Goal: Browse casually

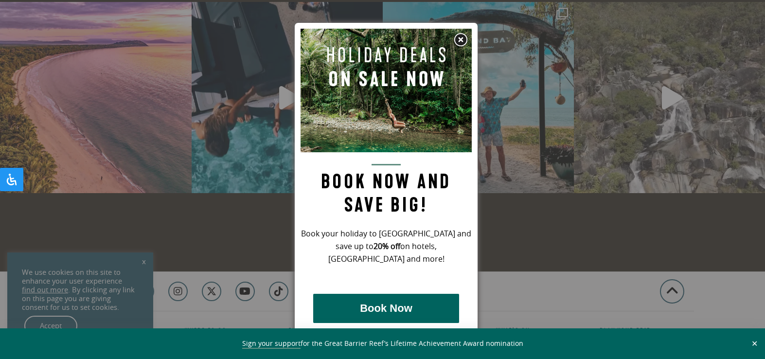
scroll to position [2351, 0]
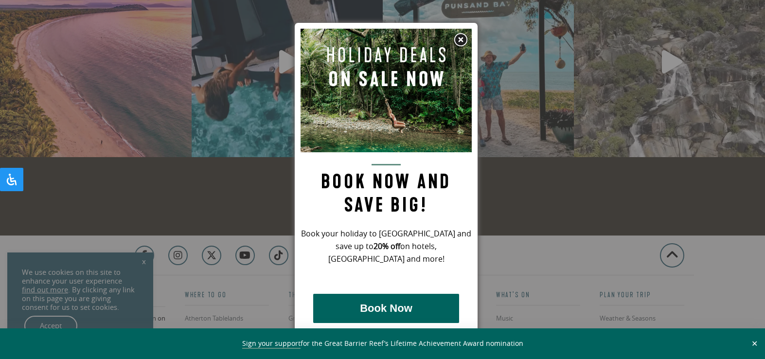
click at [459, 39] on img at bounding box center [461, 40] width 15 height 15
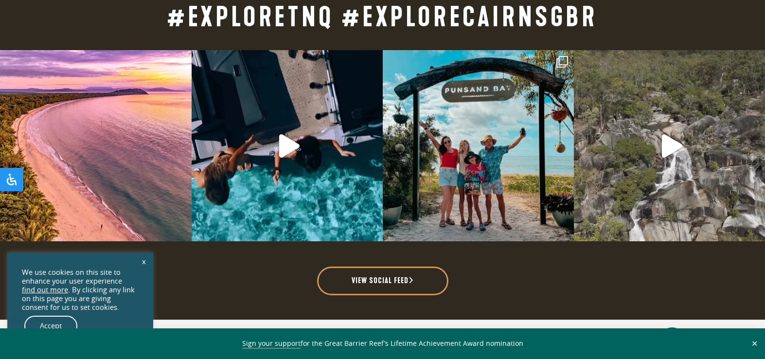
scroll to position [2180, 0]
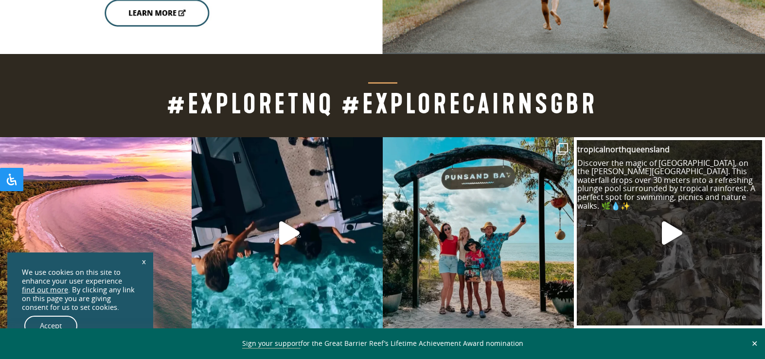
click at [674, 221] on icon "Play" at bounding box center [672, 232] width 20 height 23
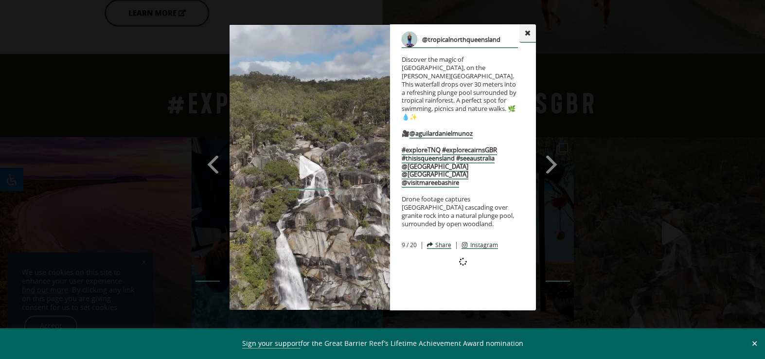
click at [528, 32] on icon at bounding box center [527, 32] width 5 height 5
